Goal: Task Accomplishment & Management: Complete application form

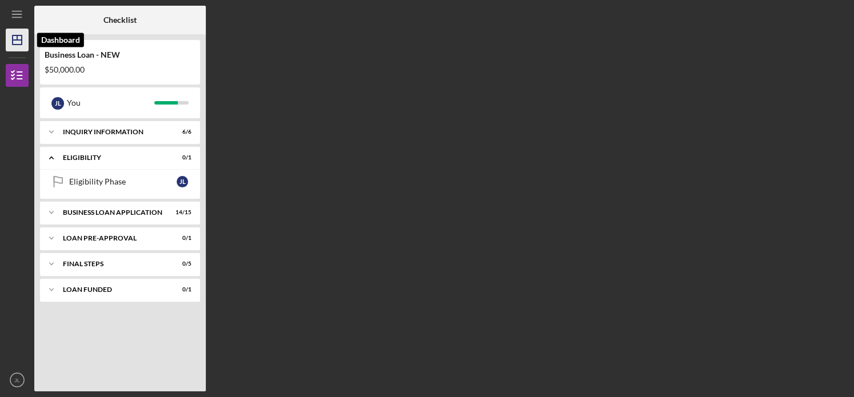
click at [17, 46] on icon "Icon/Dashboard" at bounding box center [17, 40] width 29 height 29
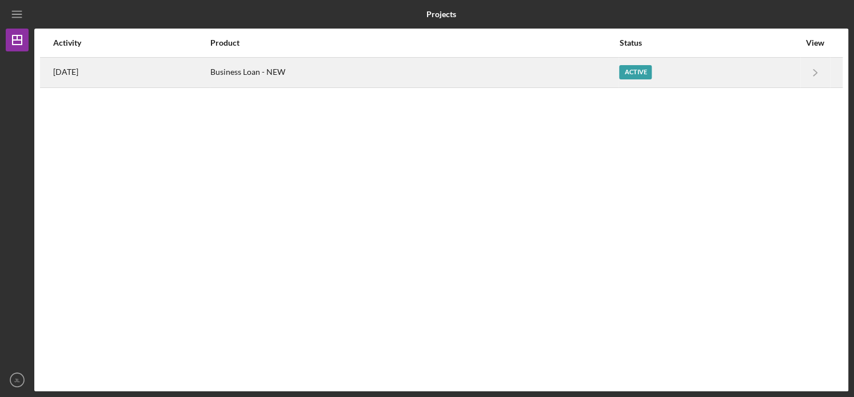
click at [450, 70] on div "Business Loan - NEW" at bounding box center [414, 72] width 408 height 29
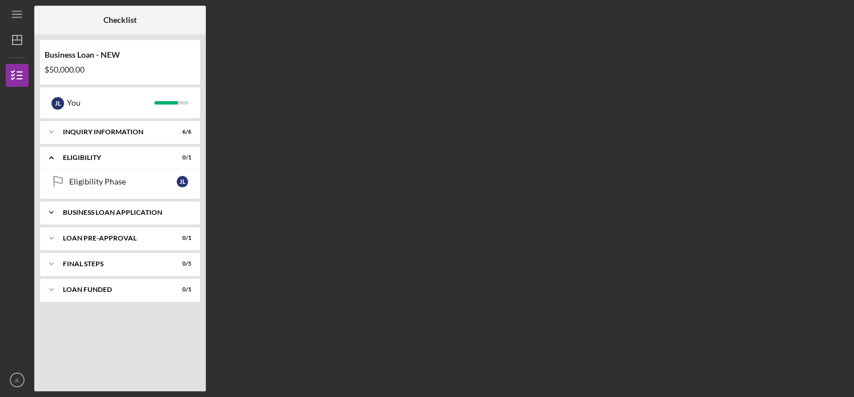
click at [129, 213] on div "BUSINESS LOAN APPLICATION" at bounding box center [124, 212] width 123 height 7
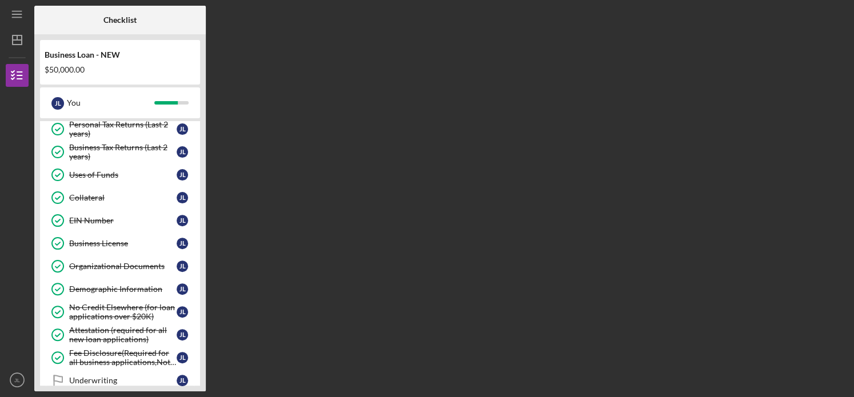
scroll to position [267, 0]
